Goal: Navigation & Orientation: Find specific page/section

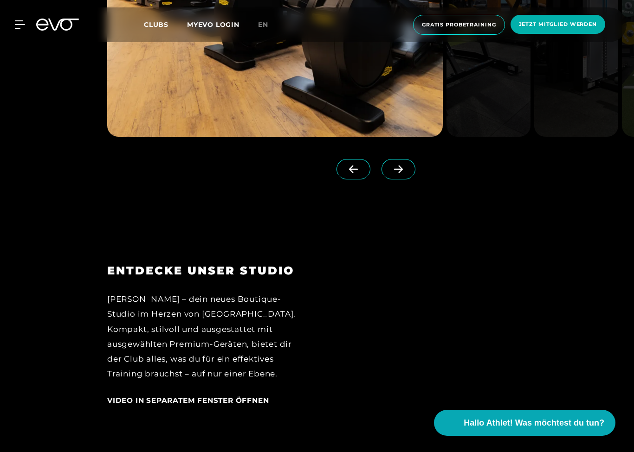
scroll to position [1088, 0]
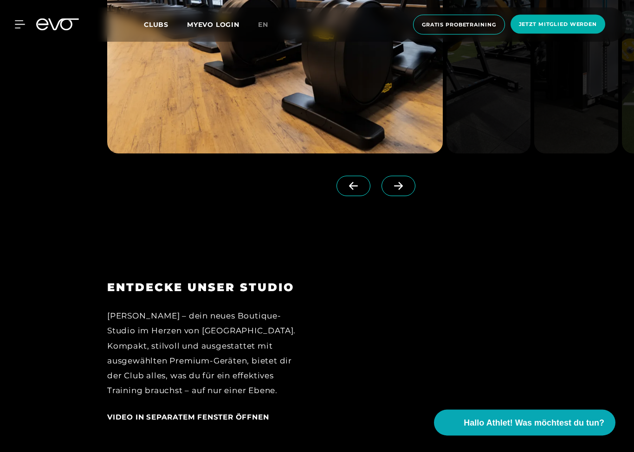
click at [399, 197] on span at bounding box center [398, 186] width 34 height 20
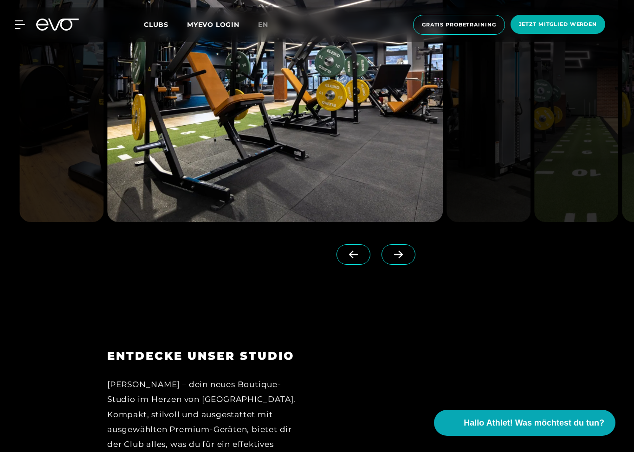
scroll to position [1018, 0]
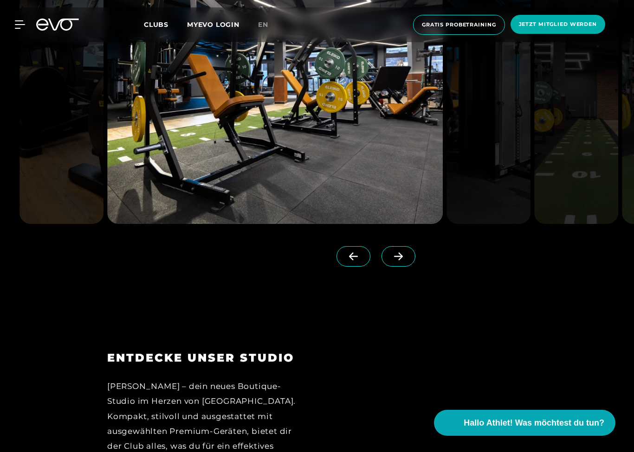
click at [404, 267] on span at bounding box center [398, 256] width 34 height 20
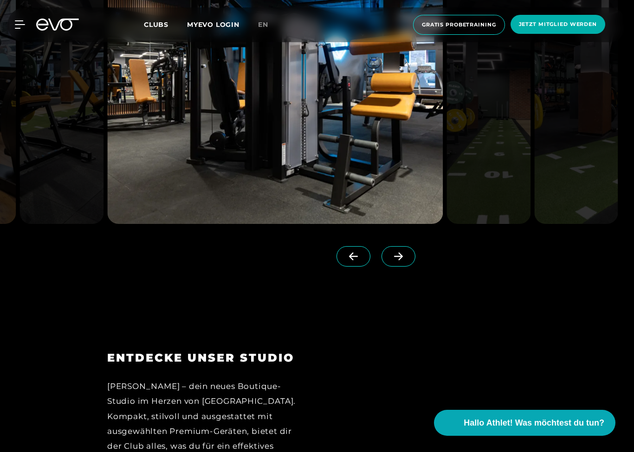
click at [405, 261] on icon at bounding box center [398, 256] width 16 height 8
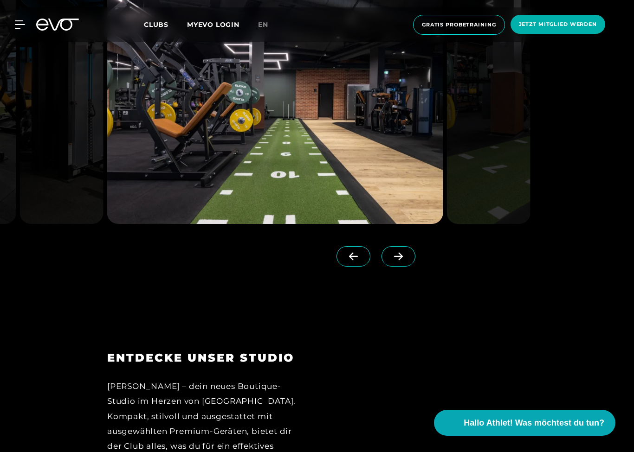
click at [398, 261] on icon at bounding box center [398, 256] width 16 height 8
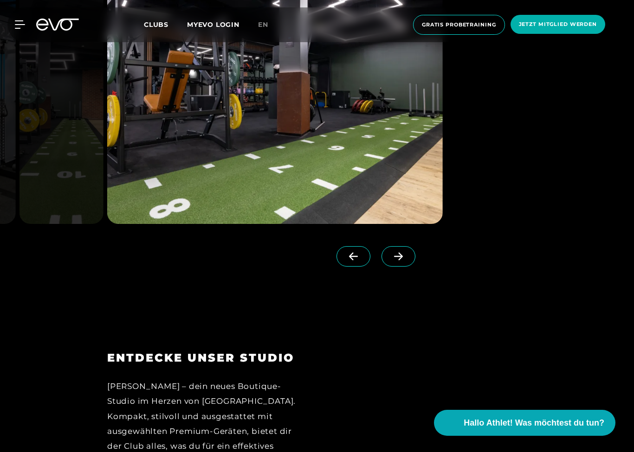
click at [399, 267] on span at bounding box center [398, 256] width 34 height 20
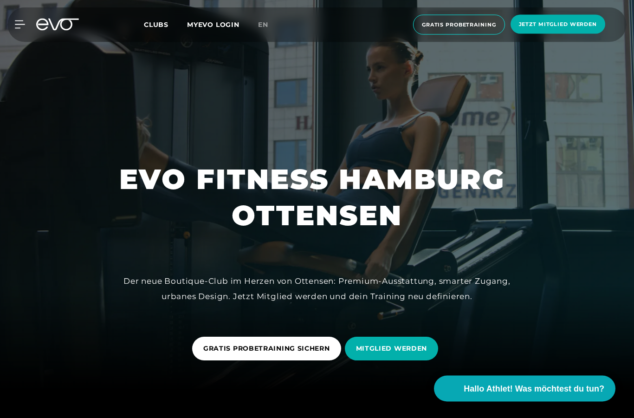
scroll to position [0, 0]
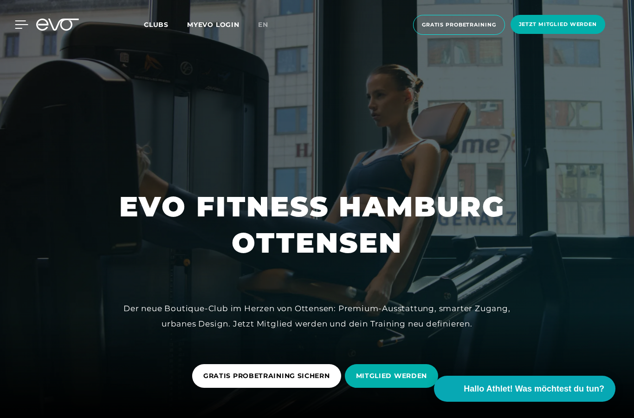
click at [21, 22] on icon at bounding box center [21, 24] width 13 height 8
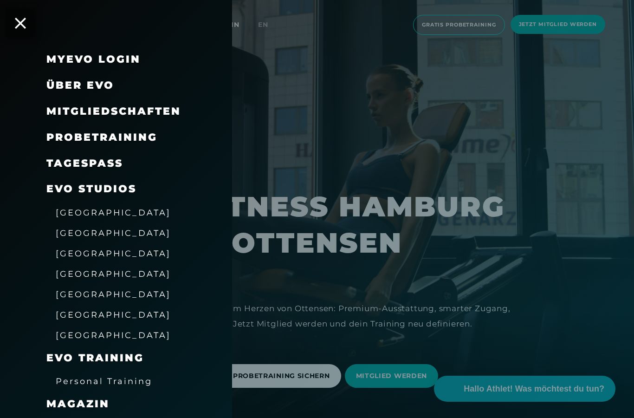
click at [577, 313] on div at bounding box center [317, 209] width 634 height 418
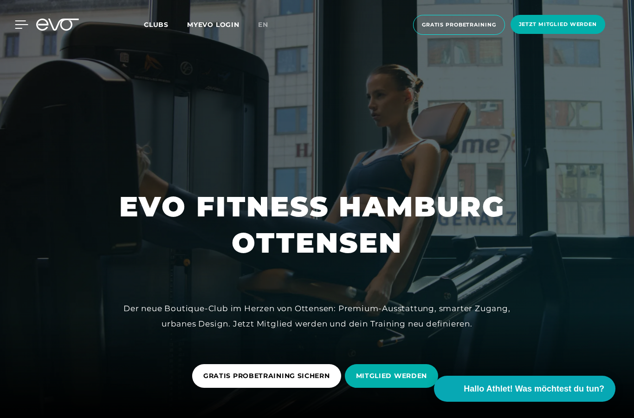
click at [22, 25] on icon at bounding box center [21, 24] width 13 height 7
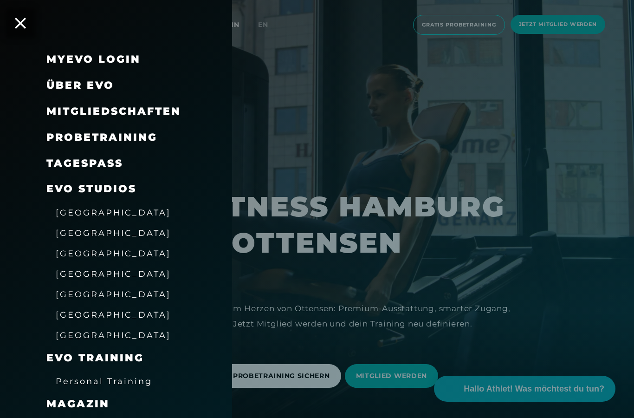
click at [64, 250] on span "[GEOGRAPHIC_DATA]" at bounding box center [113, 253] width 115 height 10
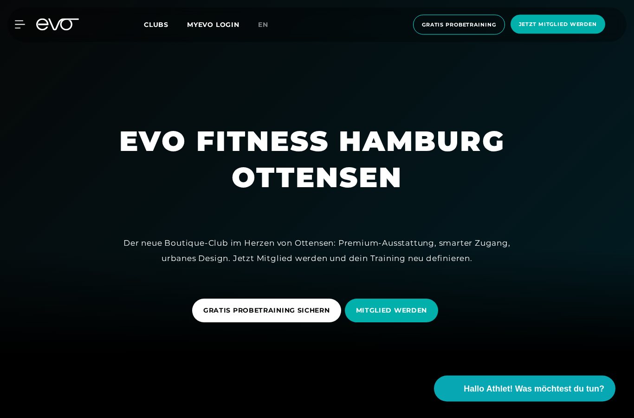
scroll to position [73, 0]
